Goal: Information Seeking & Learning: Learn about a topic

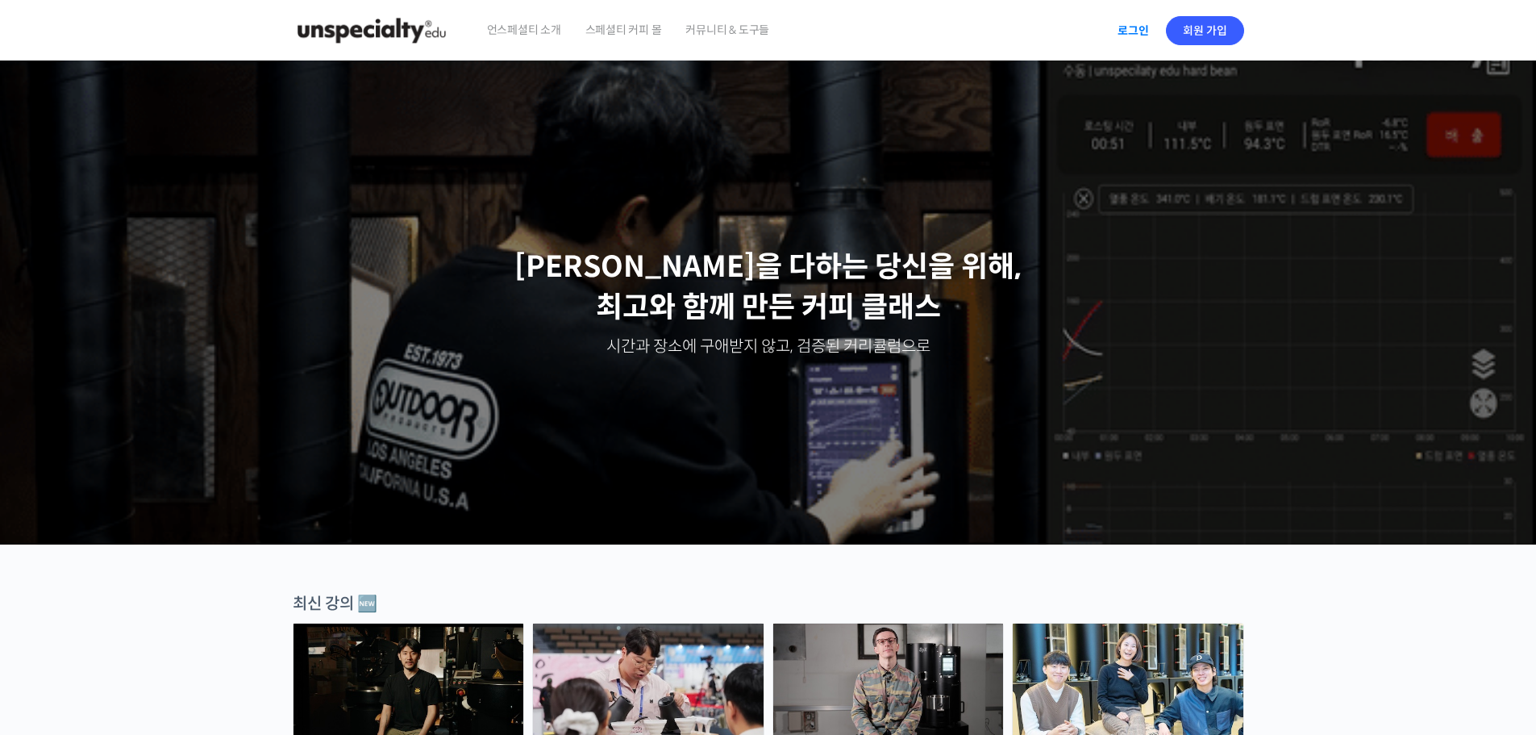
click at [760, 40] on link "로그인" at bounding box center [1133, 30] width 51 height 37
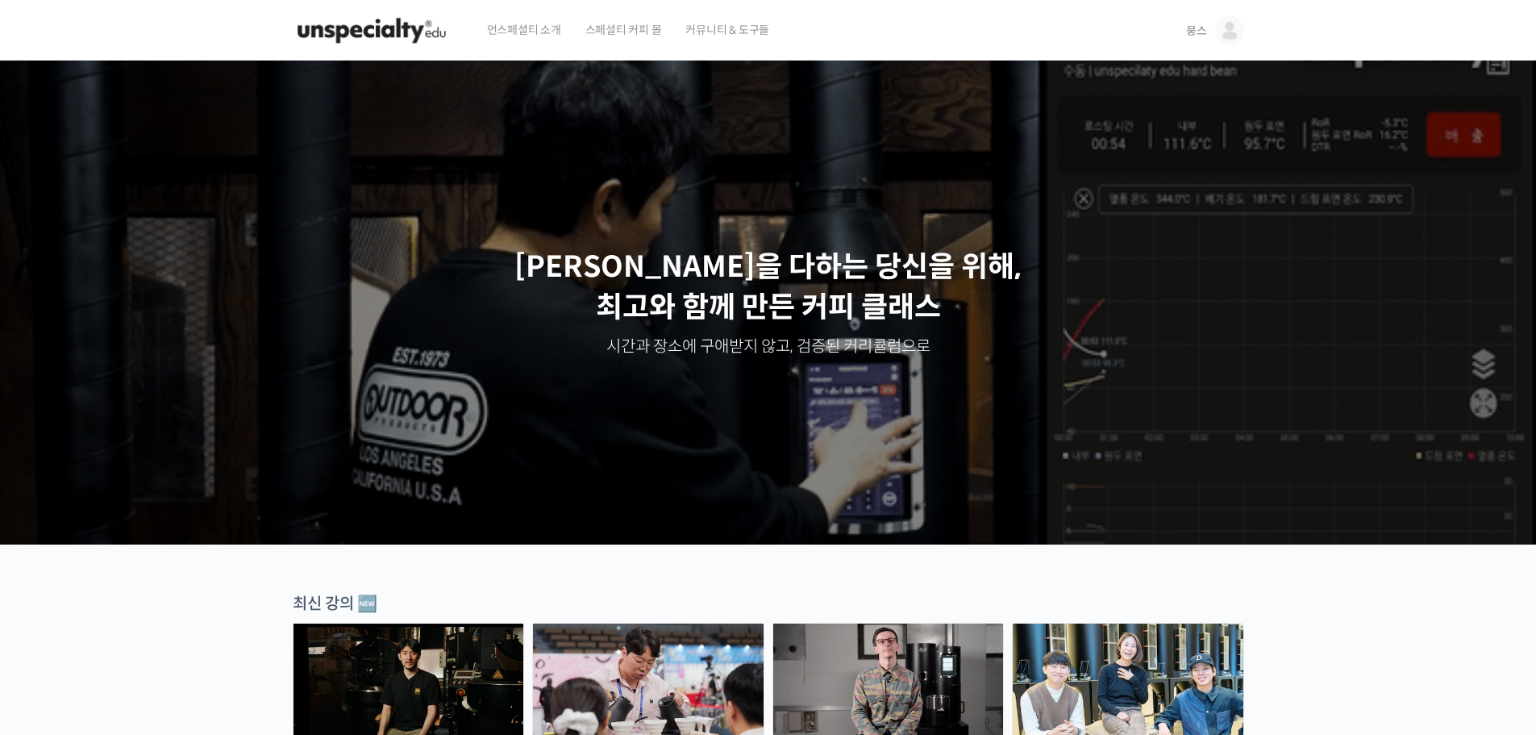
click at [1219, 27] on img at bounding box center [1229, 30] width 29 height 29
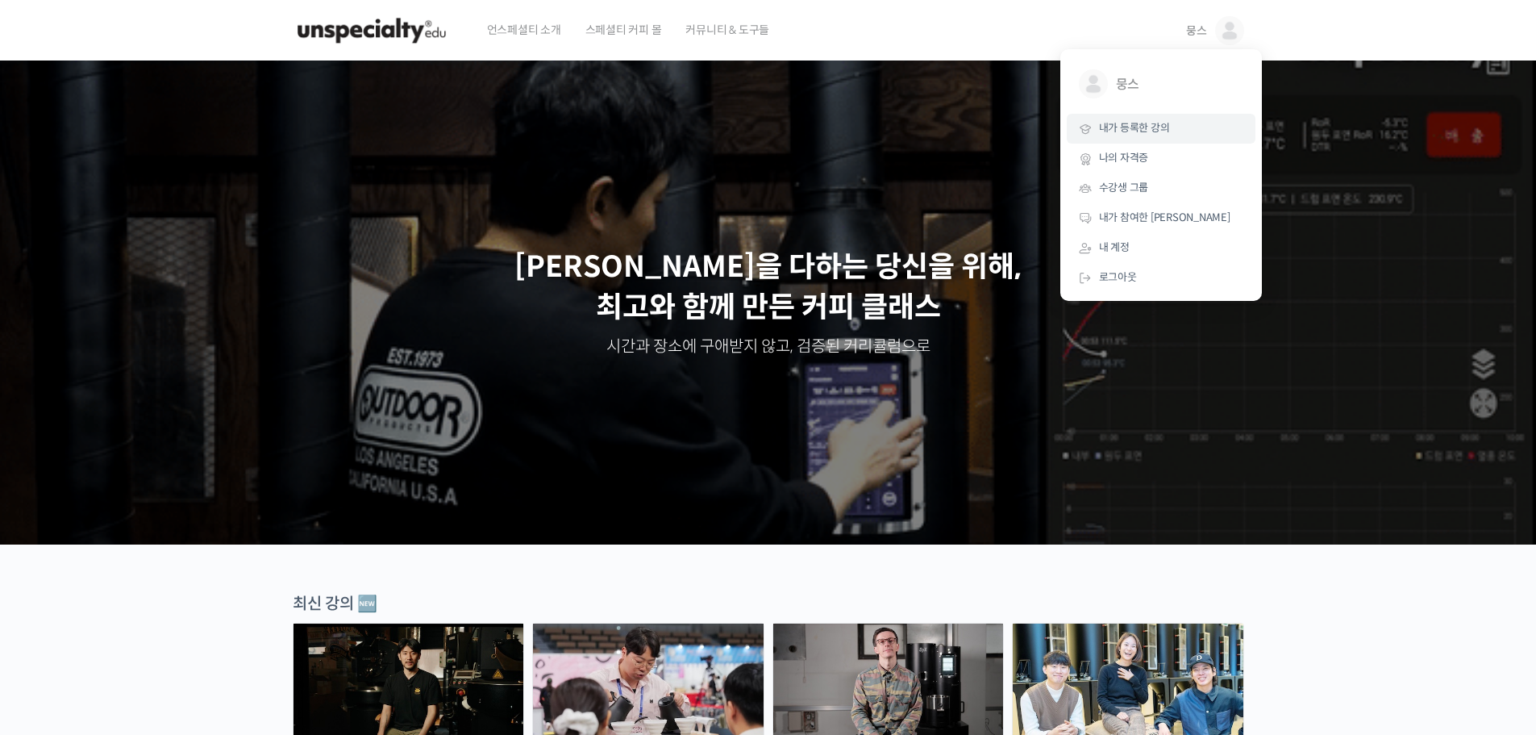
click at [1181, 129] on link "내가 등록한 강의" at bounding box center [1161, 129] width 189 height 30
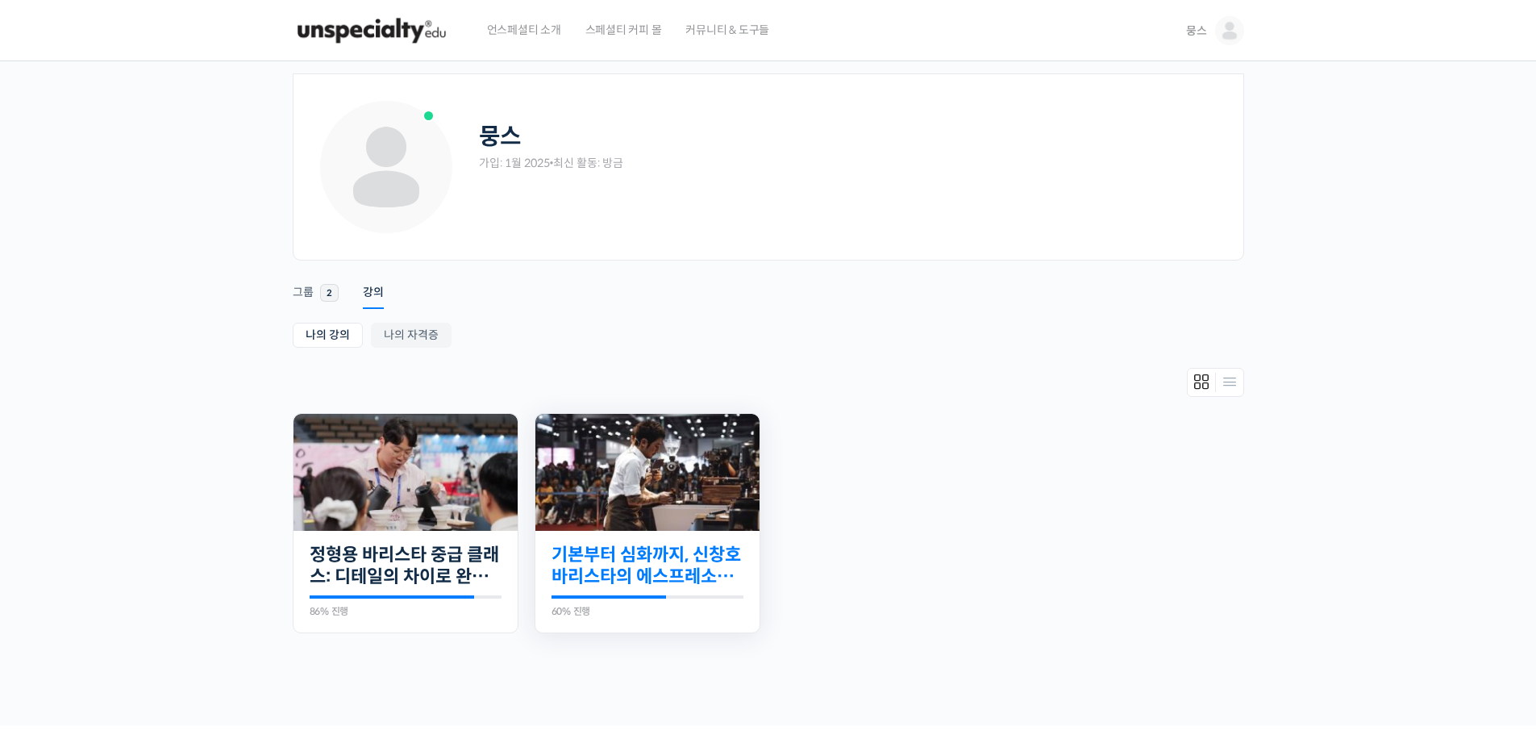
click at [701, 551] on link "기본부터 심화까지, 신창호 바리스타의 에스프레소 AtoZ" at bounding box center [648, 566] width 192 height 44
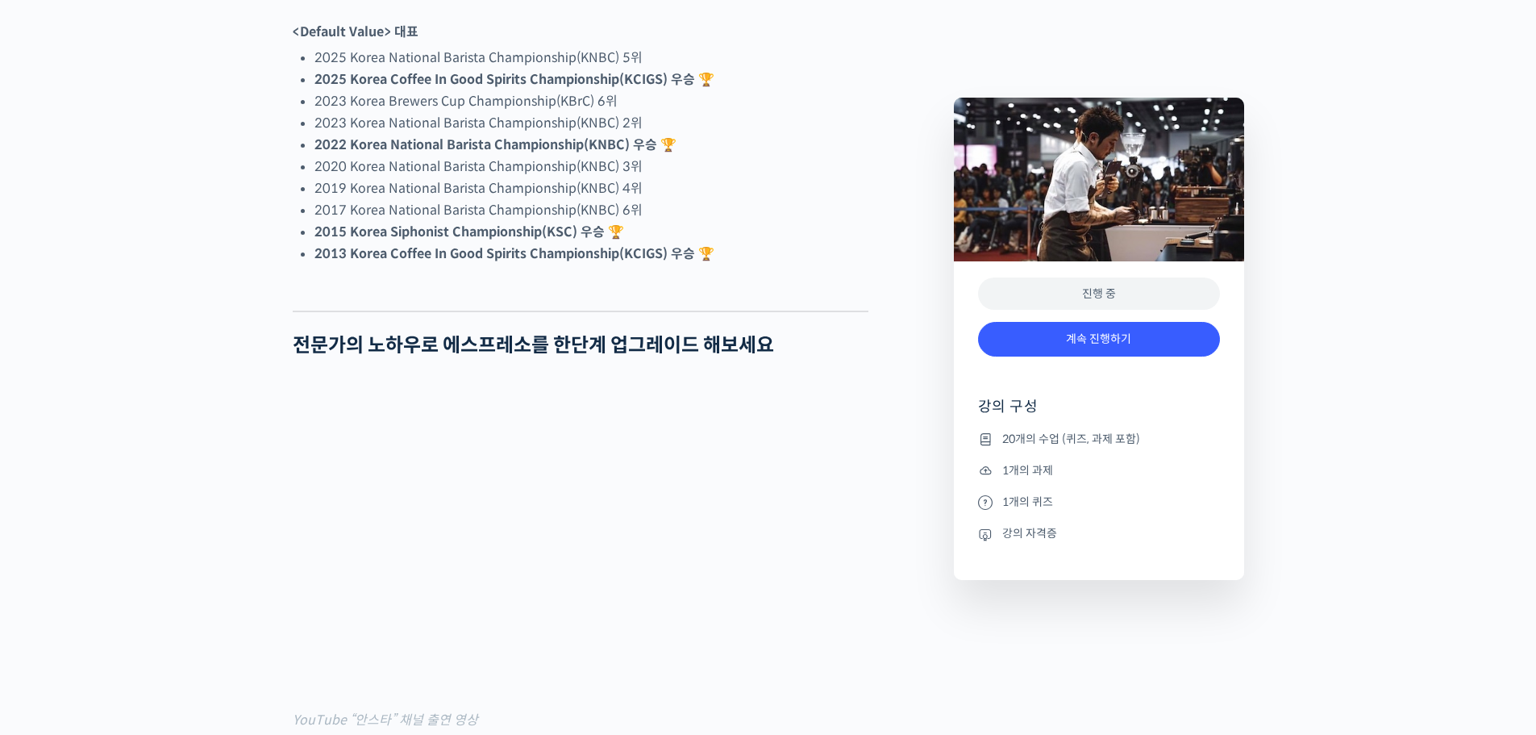
scroll to position [1210, 0]
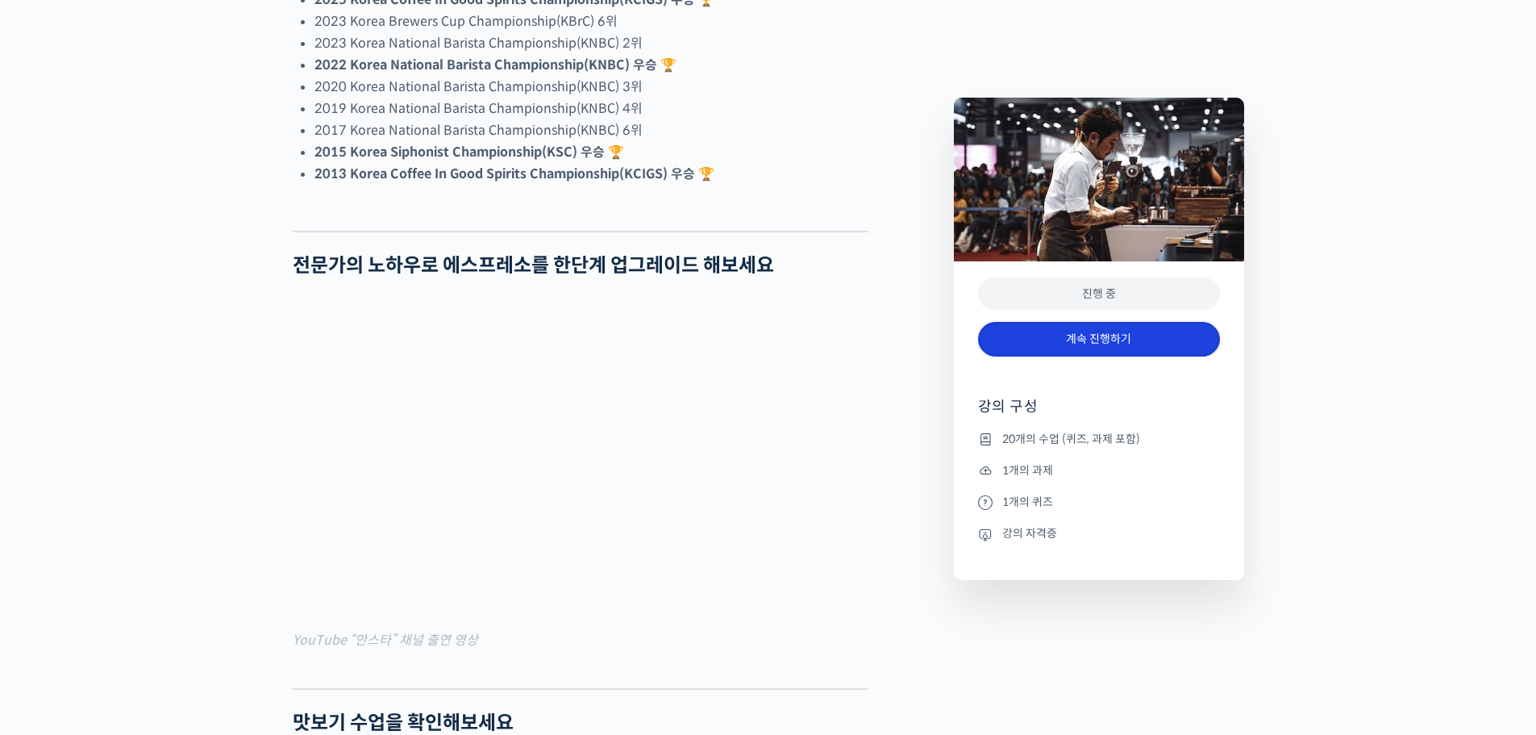
click at [1039, 346] on link "계속 진행하기" at bounding box center [1099, 339] width 242 height 35
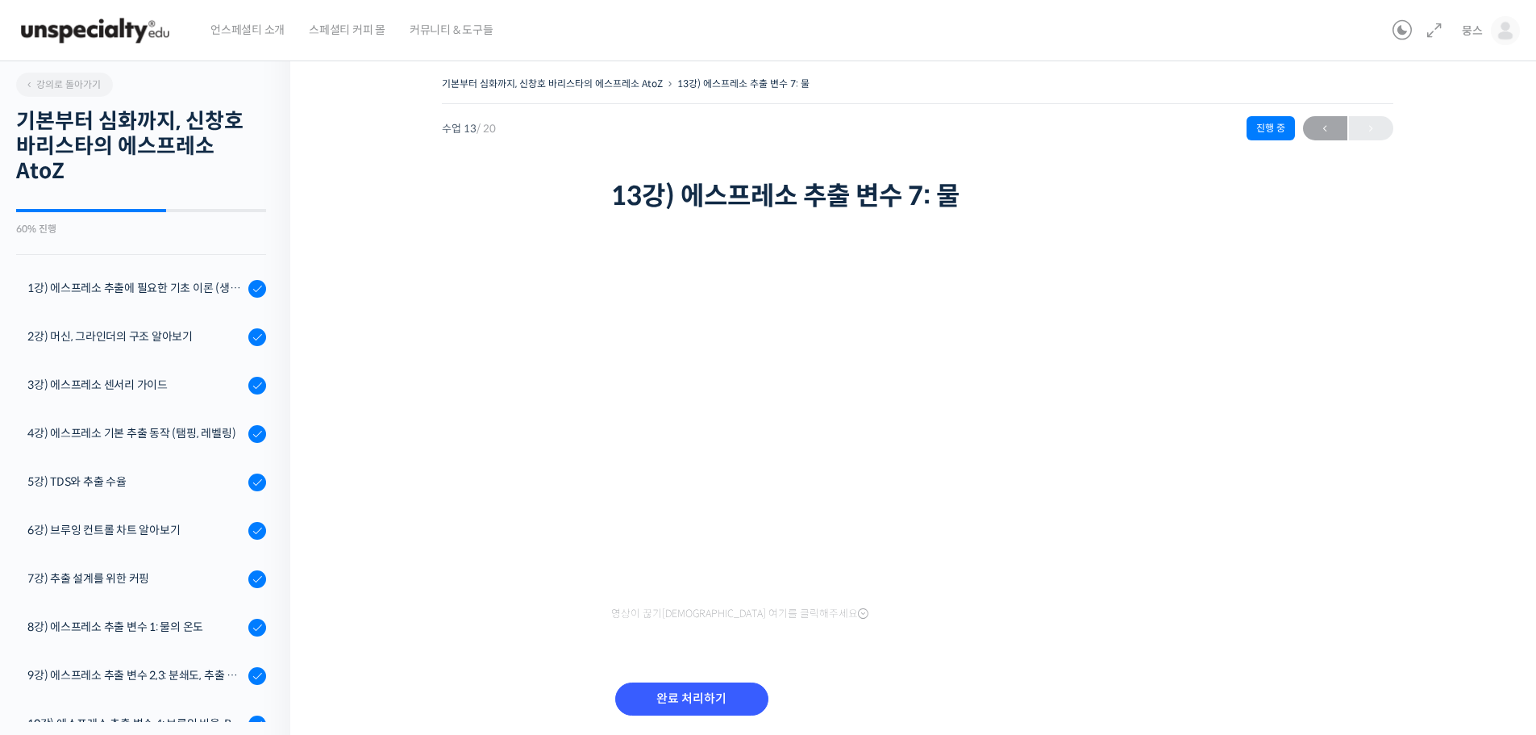
scroll to position [510, 0]
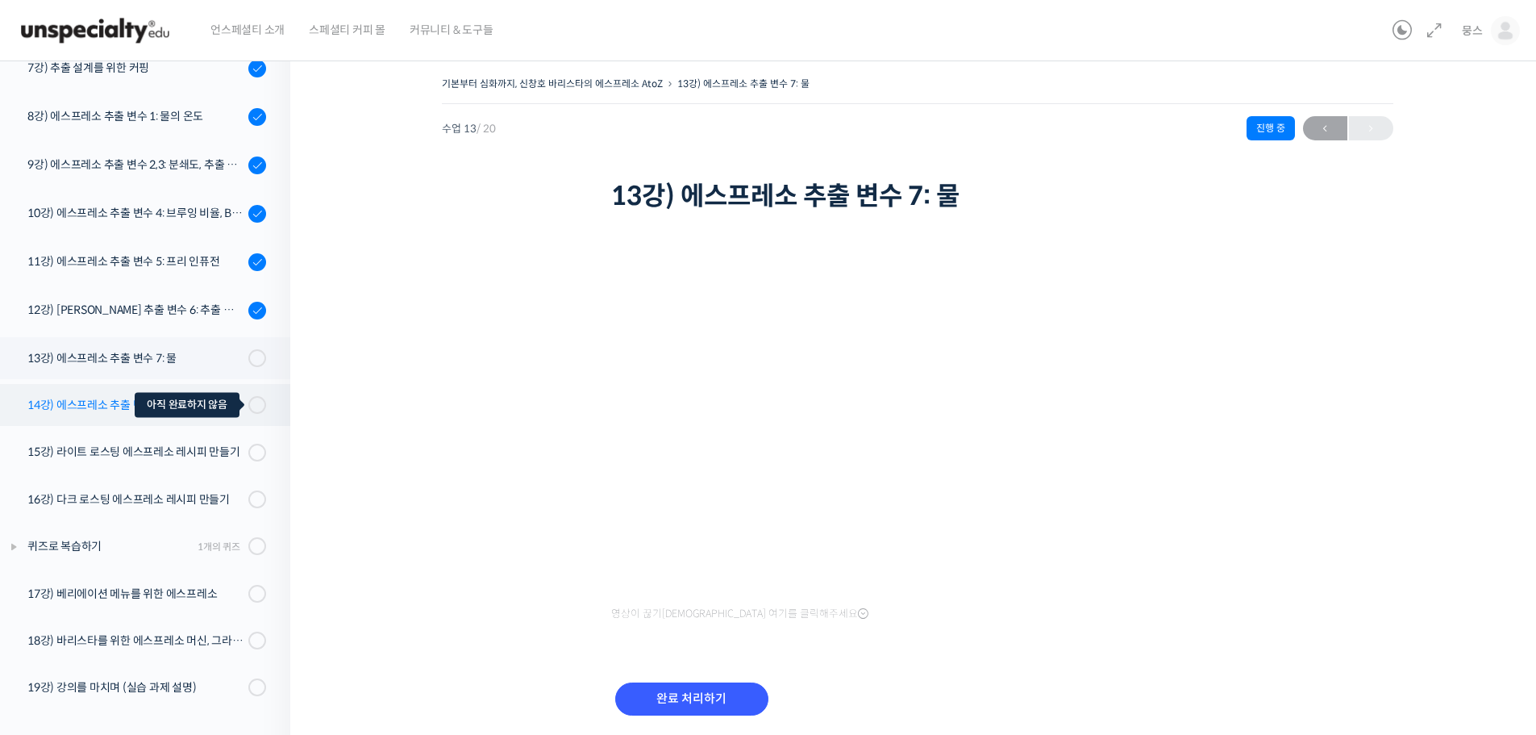
click at [248, 411] on span at bounding box center [252, 405] width 9 height 18
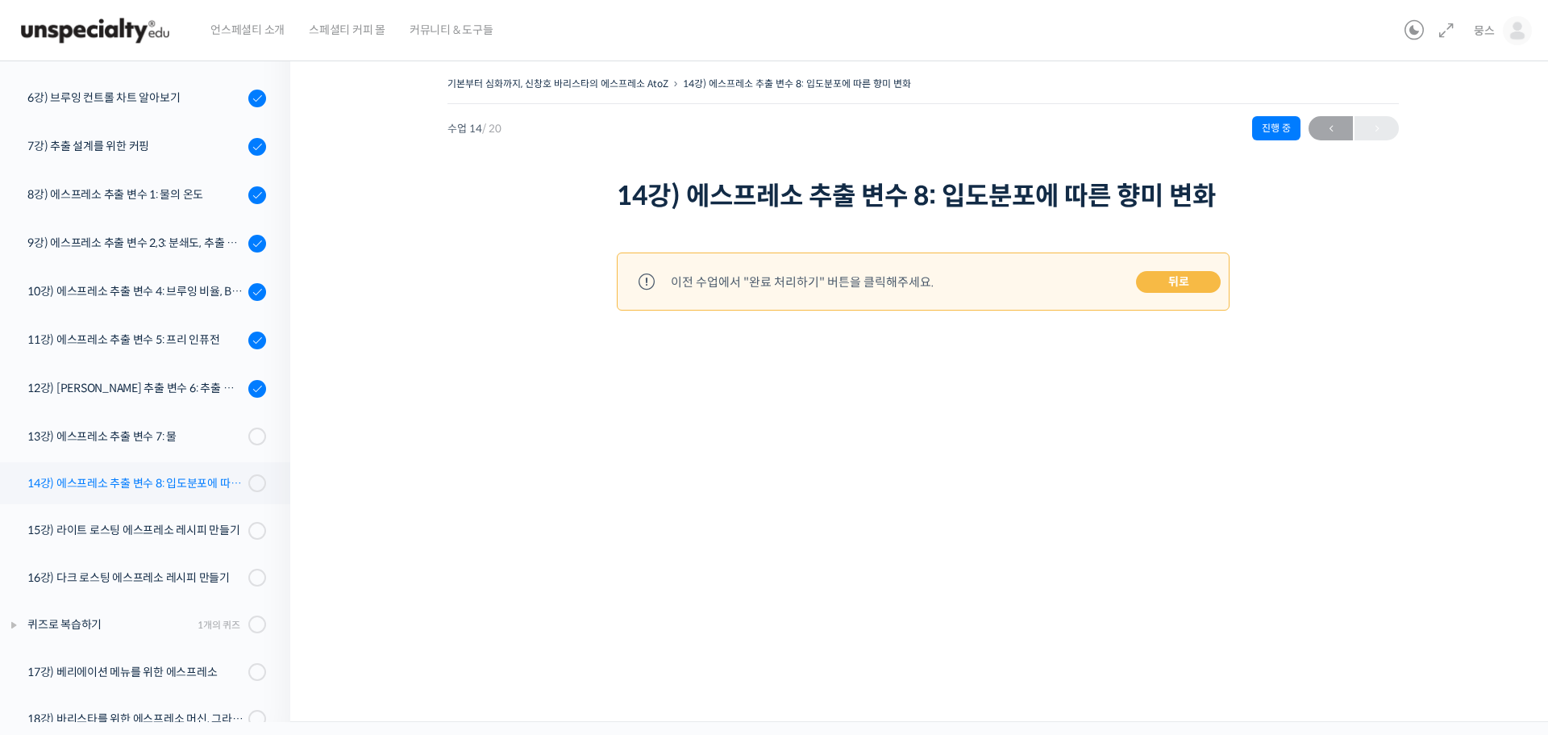
scroll to position [430, 0]
click at [219, 339] on div "11강) 에스프레소 추출 변수 5: 프리 인퓨전" at bounding box center [135, 342] width 216 height 18
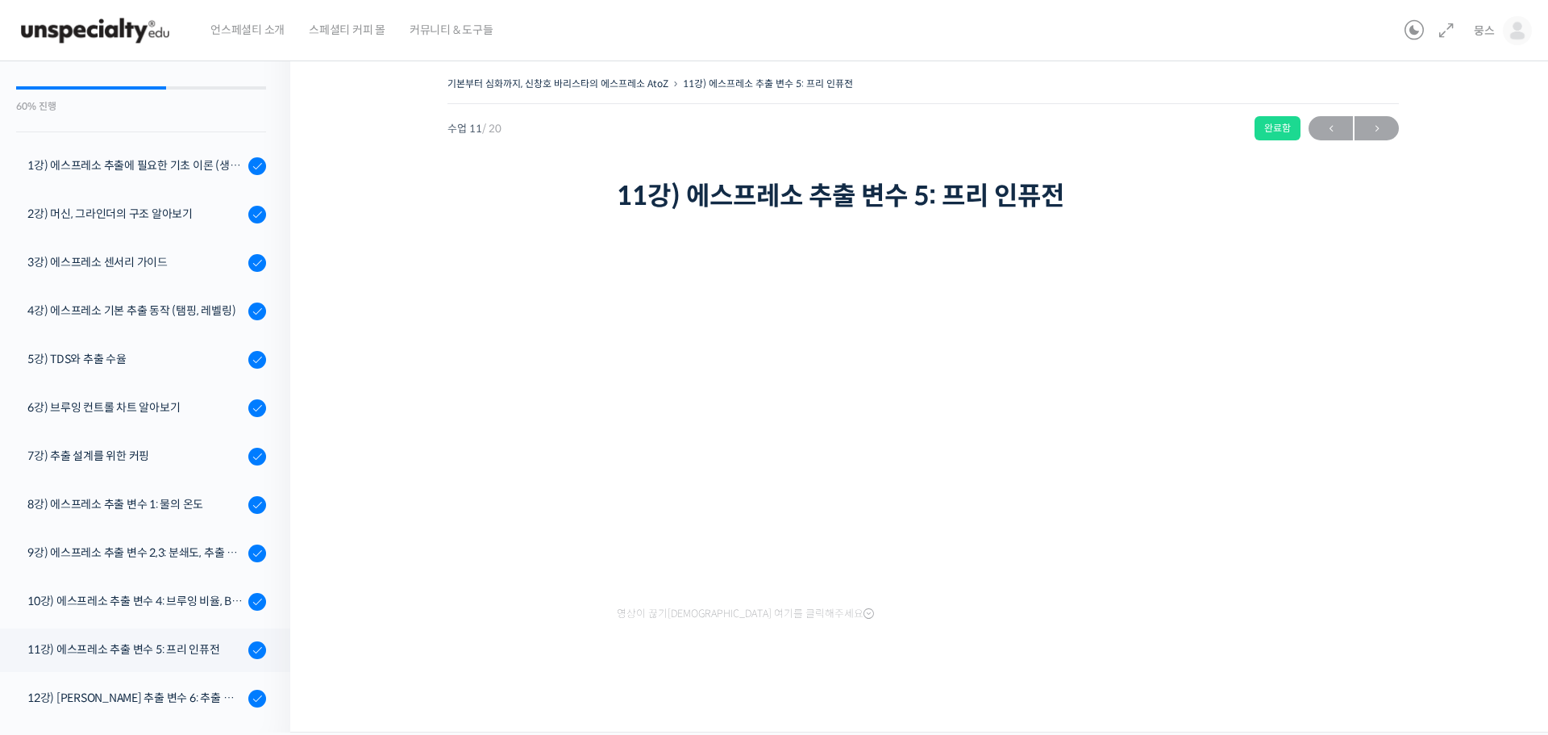
scroll to position [107, 0]
